Goal: Task Accomplishment & Management: Complete application form

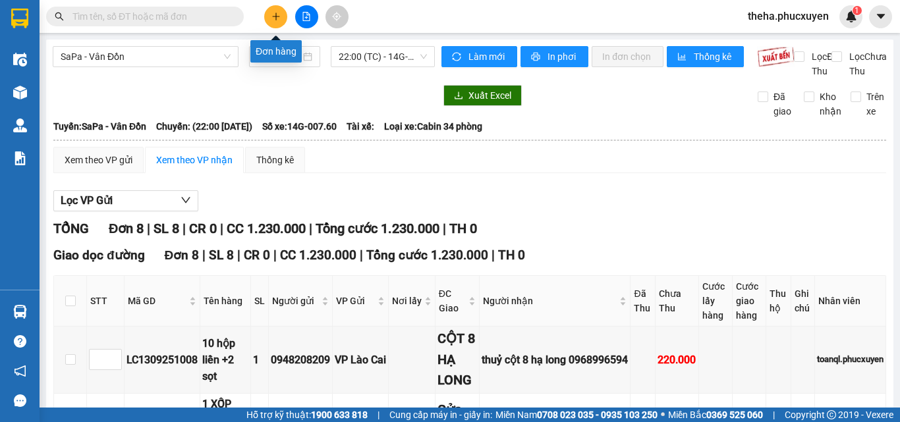
click at [269, 15] on button at bounding box center [275, 16] width 23 height 23
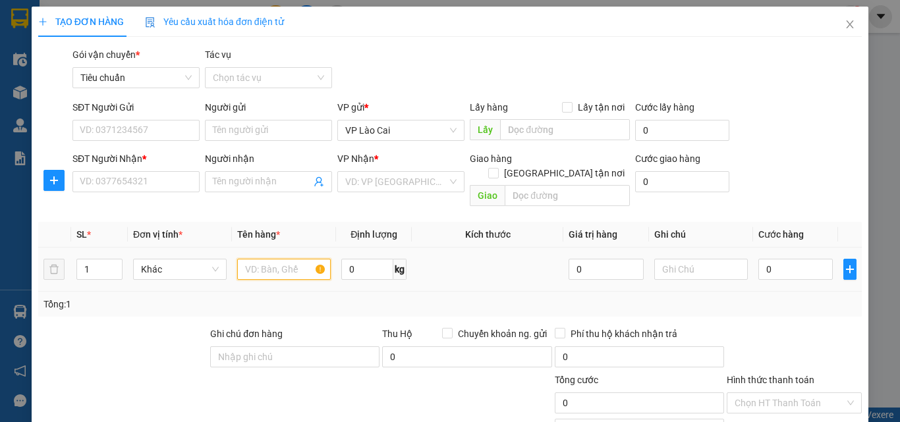
click at [266, 262] on input "text" at bounding box center [284, 269] width 94 height 21
type input "1 XỐP CÁ"
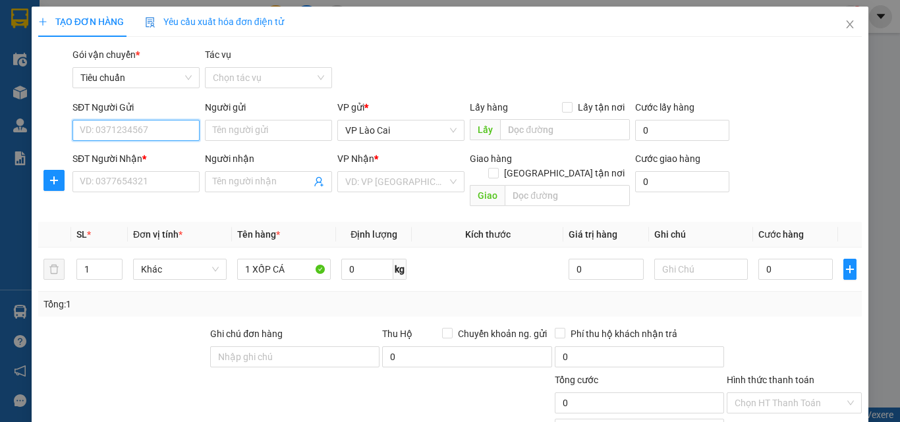
click at [153, 134] on input "SĐT Người Gửi" at bounding box center [135, 130] width 127 height 21
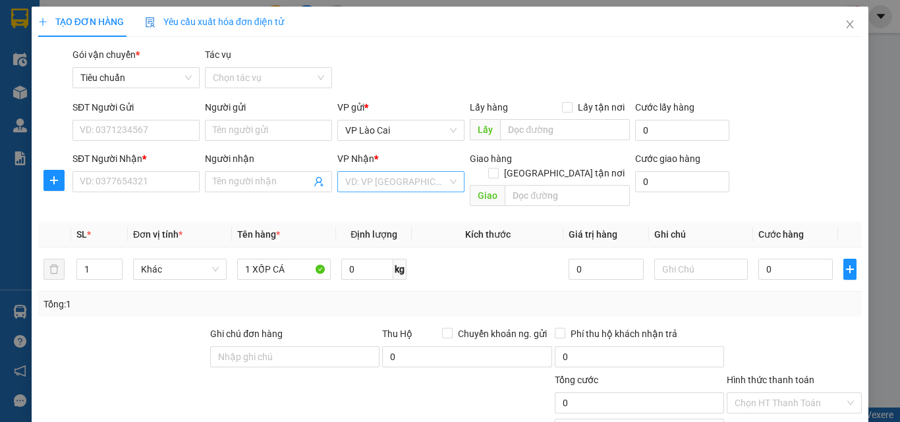
click at [420, 185] on input "search" at bounding box center [396, 182] width 102 height 20
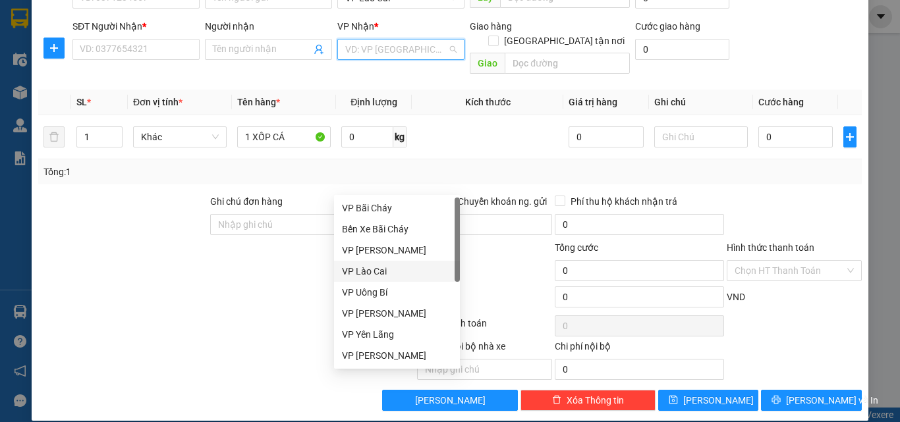
scroll to position [211, 0]
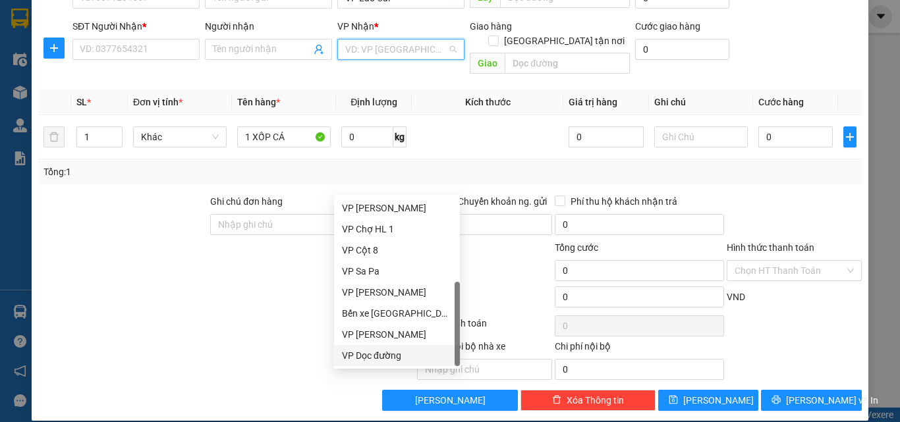
click at [355, 353] on div "VP Dọc đường" at bounding box center [397, 356] width 110 height 14
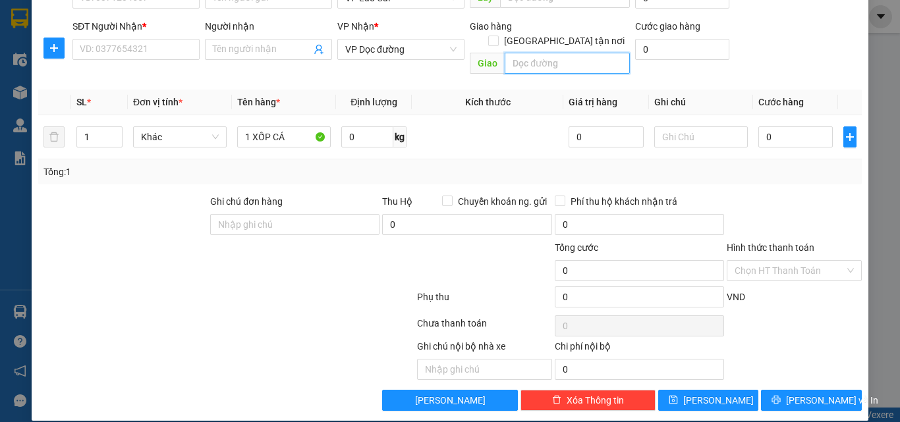
click at [532, 53] on input "text" at bounding box center [567, 63] width 125 height 21
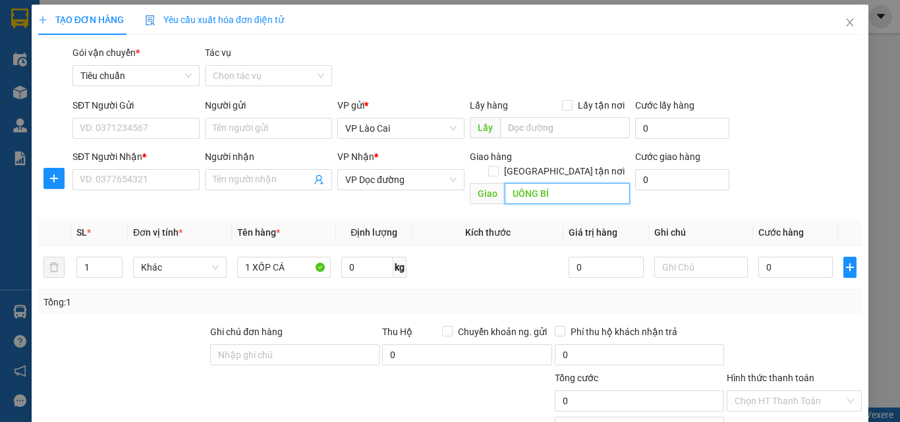
scroll to position [1, 0]
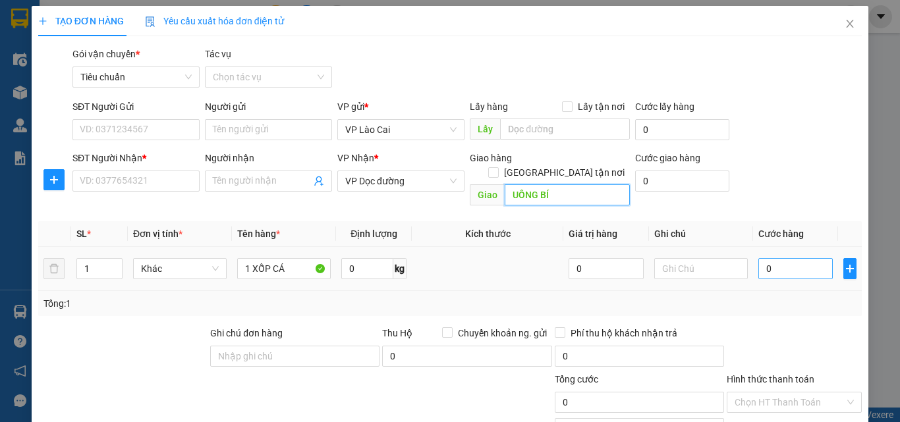
type input "UÔNG BÍ"
click at [781, 258] on input "0" at bounding box center [796, 268] width 74 height 21
type input "1"
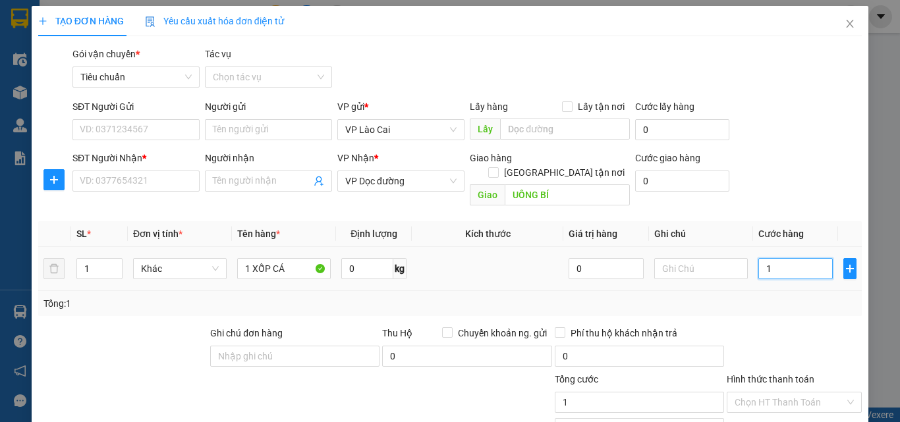
type input "10"
type input "100"
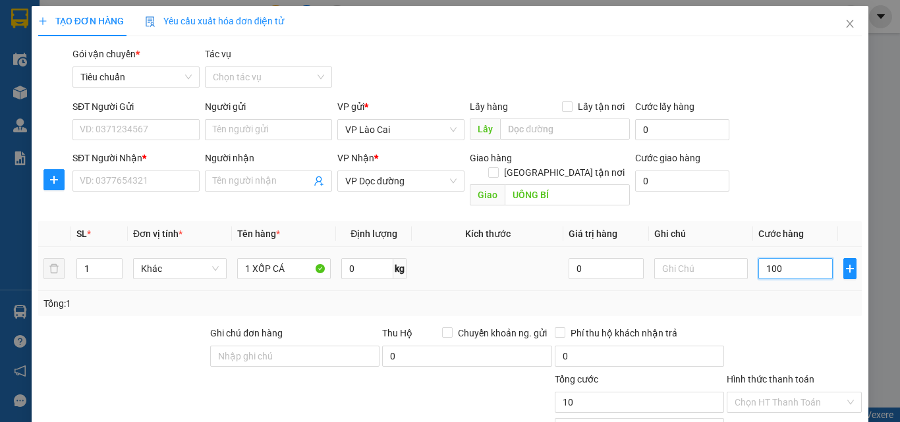
type input "100"
type input "100.000"
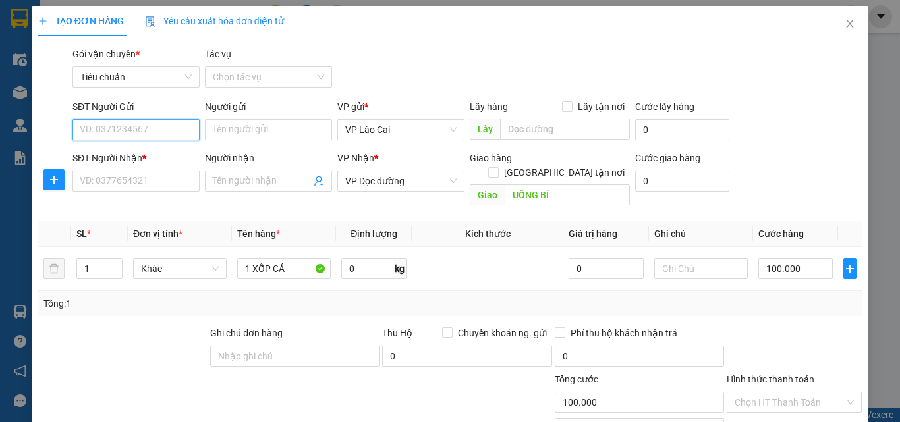
click at [164, 130] on input "SĐT Người Gửi" at bounding box center [135, 129] width 127 height 21
type input "0978909019"
click at [111, 158] on div "0978909019 - con Dung" at bounding box center [135, 156] width 110 height 14
type input "con Dung"
type input "0978909019"
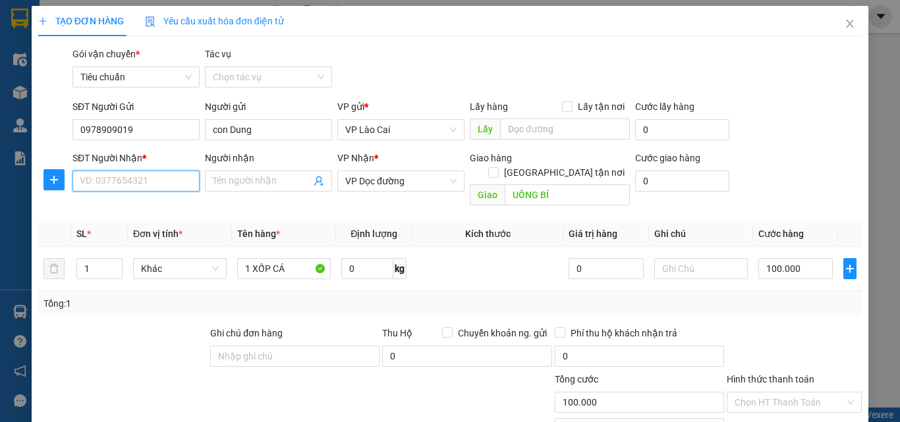
click at [138, 180] on input "SĐT Người Nhận *" at bounding box center [135, 181] width 127 height 21
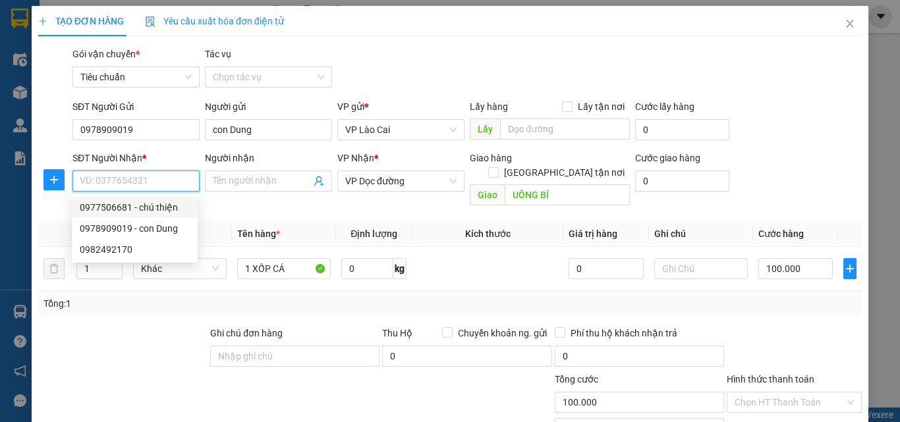
click at [117, 209] on div "0977506681 - chú thiện" at bounding box center [135, 207] width 110 height 14
type input "0977506681"
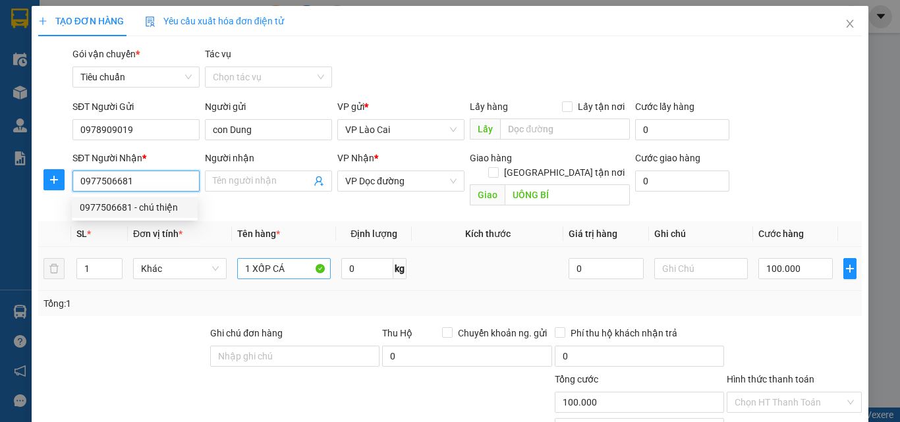
type input "chú thiện"
type input "chùa trình, uông bí"
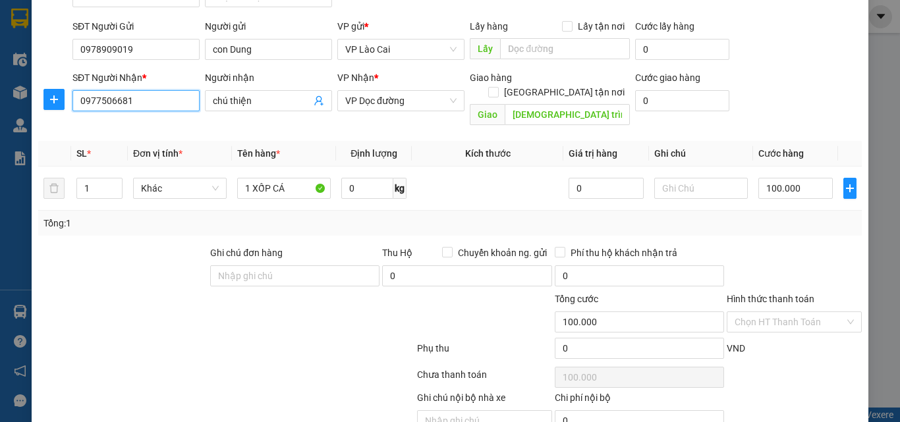
scroll to position [132, 0]
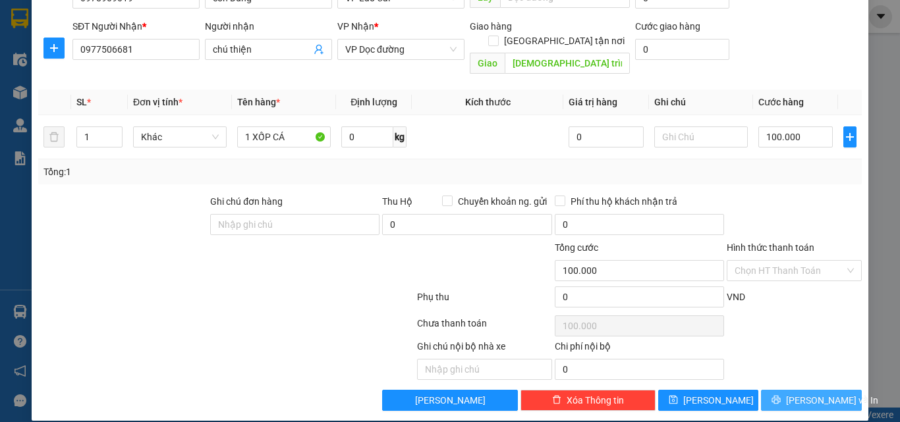
click at [774, 390] on button "[PERSON_NAME] và In" at bounding box center [811, 400] width 101 height 21
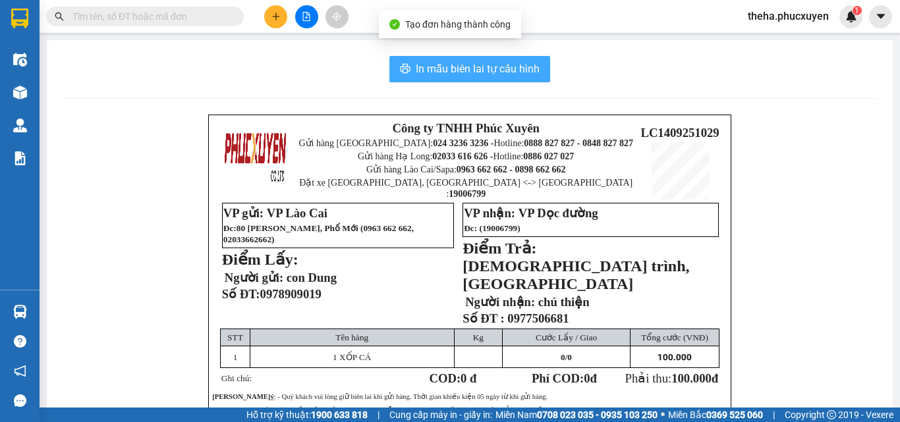
click at [541, 63] on button "In mẫu biên lai tự cấu hình" at bounding box center [469, 69] width 161 height 26
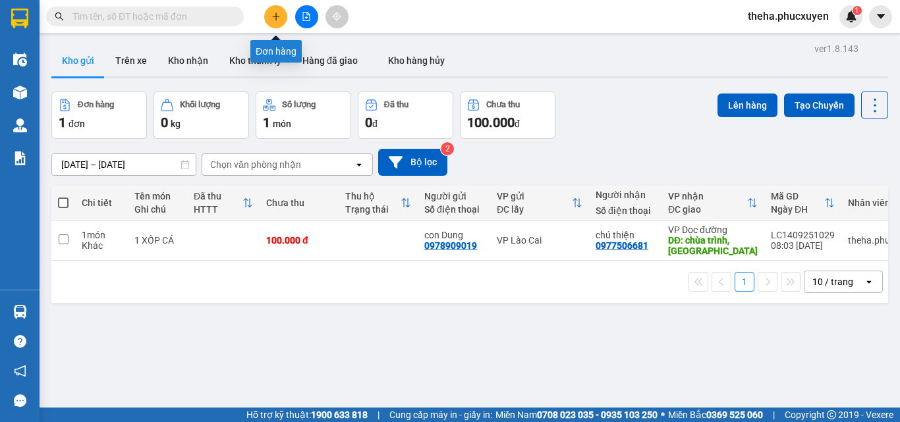
click at [277, 22] on button at bounding box center [275, 16] width 23 height 23
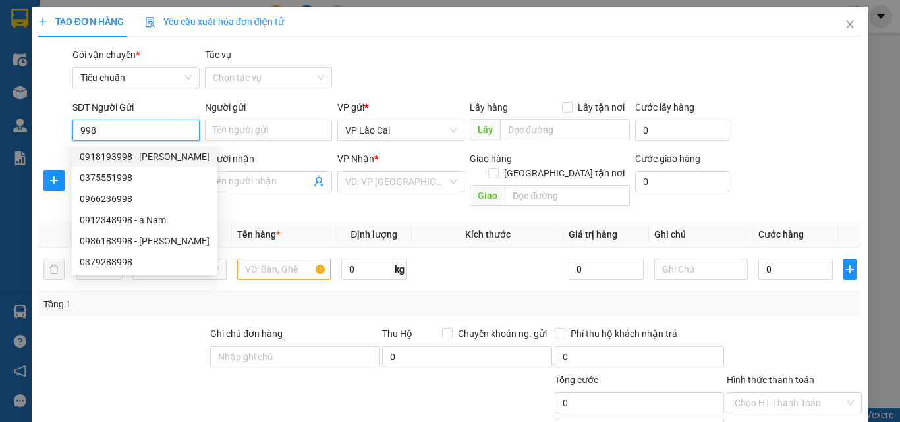
click at [78, 129] on input "998" at bounding box center [135, 130] width 127 height 21
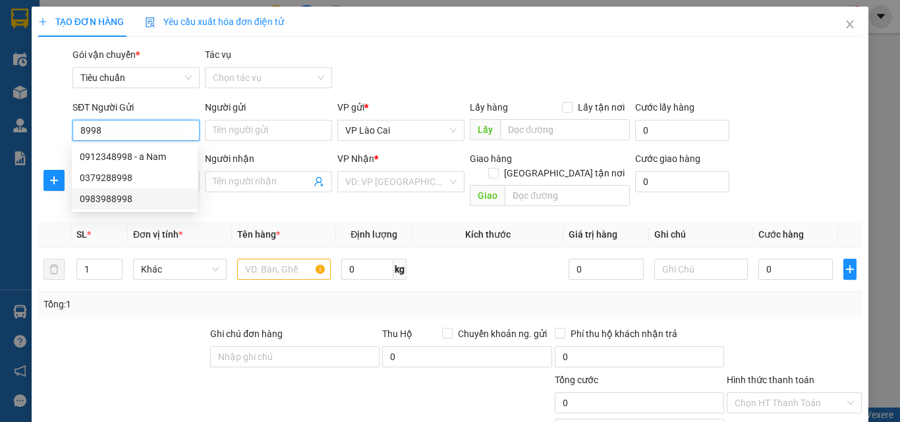
click at [110, 200] on div "0983988998" at bounding box center [135, 199] width 110 height 14
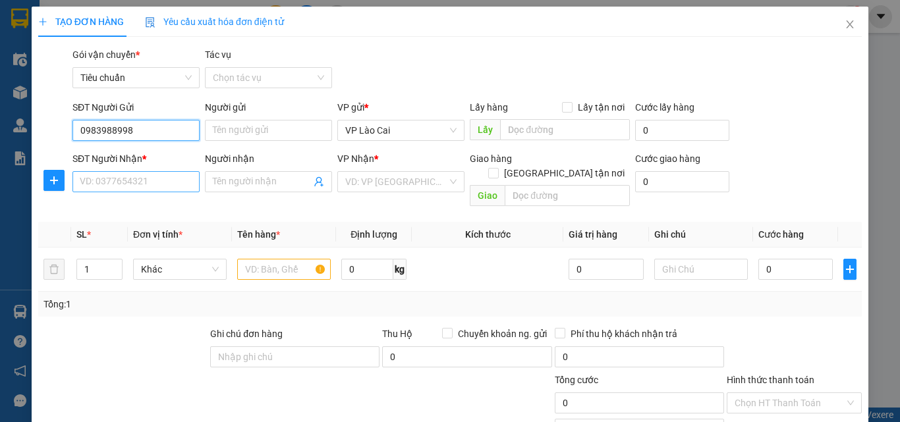
type input "0983988998"
click at [158, 182] on input "SĐT Người Nhận *" at bounding box center [135, 181] width 127 height 21
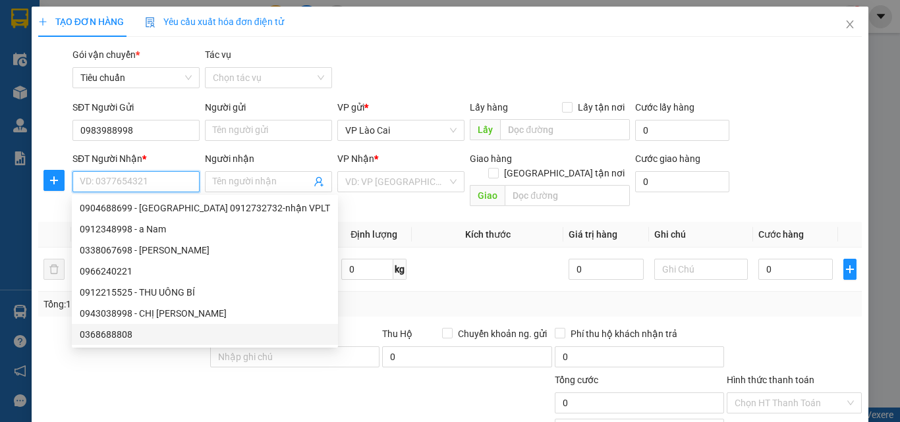
click at [111, 337] on div "0368688808" at bounding box center [205, 335] width 250 height 14
type input "0368688808"
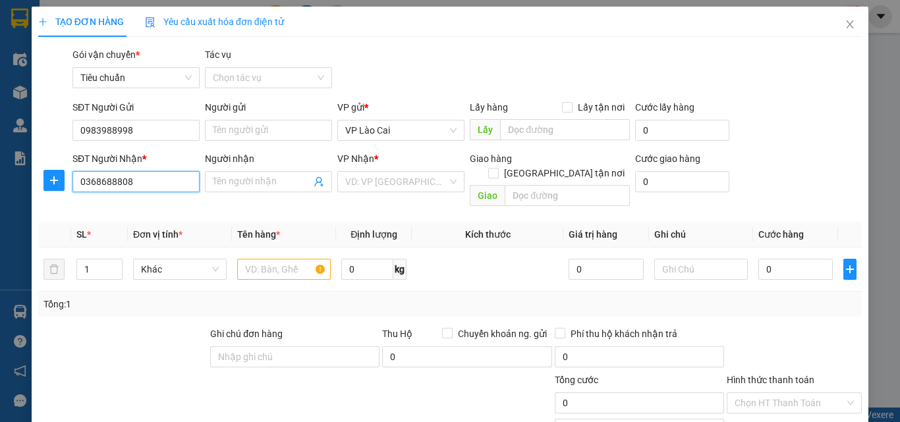
type input "SAO ĐỎ"
type input "0"
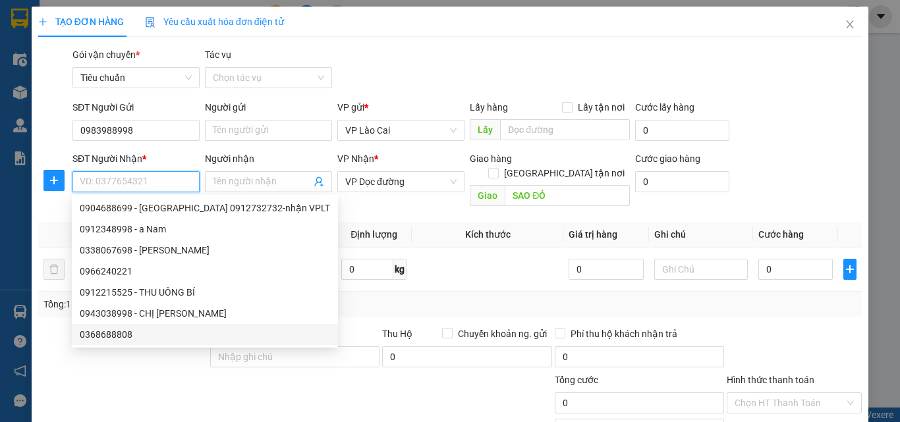
click at [109, 335] on div "0368688808" at bounding box center [205, 335] width 250 height 14
type input "0368688808"
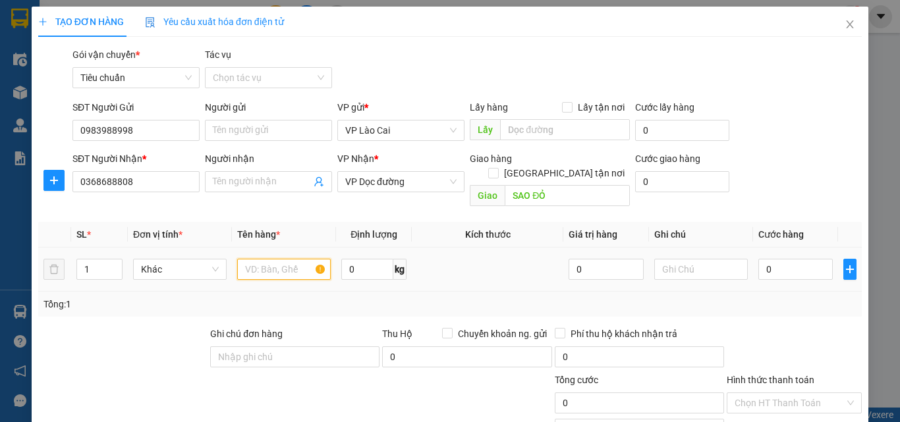
click at [273, 259] on input "text" at bounding box center [284, 269] width 94 height 21
type input "1 DÂY LIỀN 5"
click at [772, 259] on input "0" at bounding box center [796, 269] width 74 height 21
type input "07"
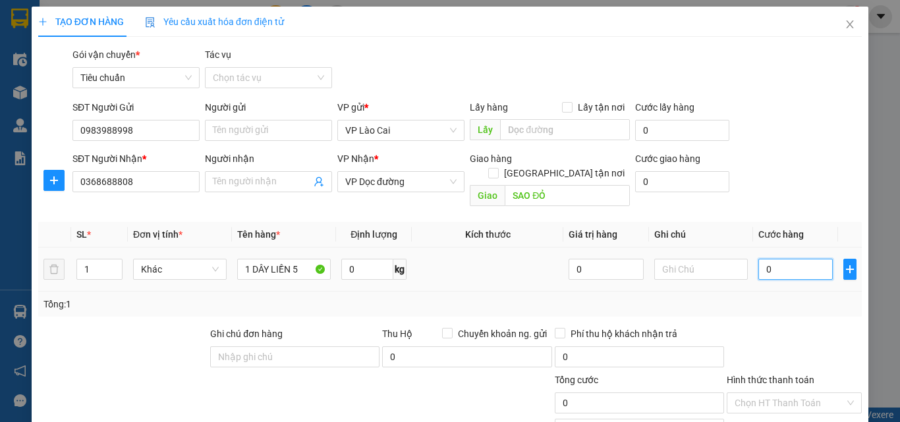
type input "7"
type input "070"
type input "70"
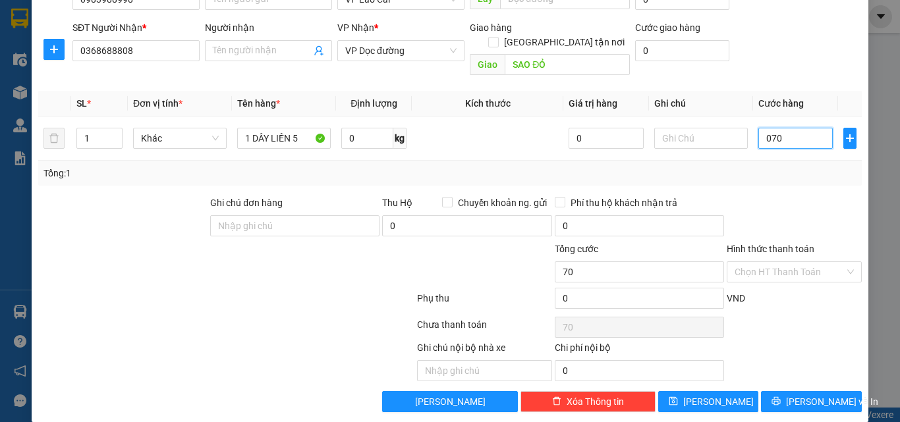
scroll to position [132, 0]
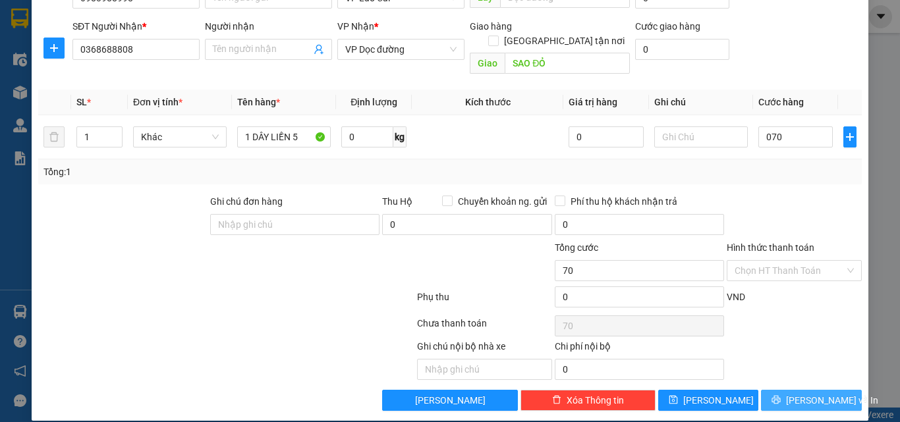
type input "70.000"
click at [761, 390] on button "[PERSON_NAME] và In" at bounding box center [811, 400] width 101 height 21
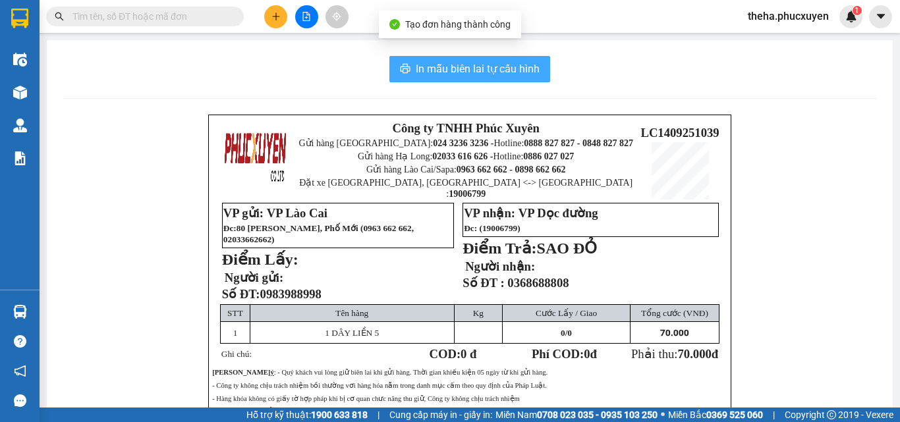
click at [534, 65] on span "In mẫu biên lai tự cấu hình" at bounding box center [478, 69] width 124 height 16
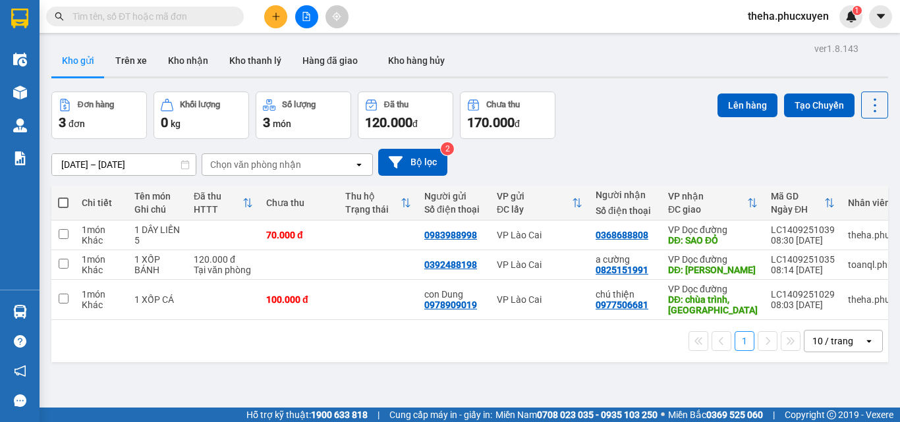
click at [621, 127] on div "Đơn hàng 3 đơn Khối lượng 0 kg Số lượng 3 món Đã thu 120.000 đ Chưa thu 170.000…" at bounding box center [469, 115] width 837 height 47
